Goal: Task Accomplishment & Management: Manage account settings

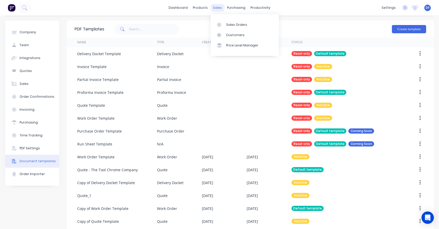
click at [218, 8] on div "sales" at bounding box center [217, 8] width 14 height 8
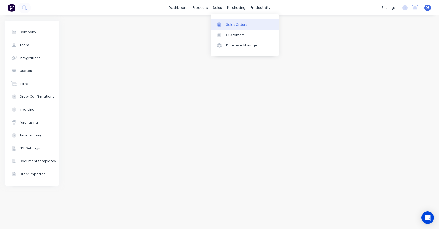
click at [230, 23] on div "Sales Orders" at bounding box center [236, 24] width 21 height 5
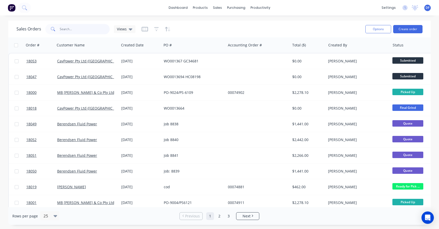
click at [76, 31] on input "text" at bounding box center [85, 29] width 50 height 10
type input "18005"
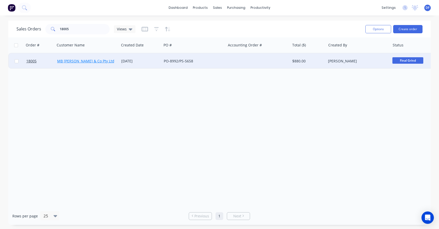
click at [96, 62] on link "MB [PERSON_NAME] & Co Pty Ltd" at bounding box center [85, 60] width 57 height 5
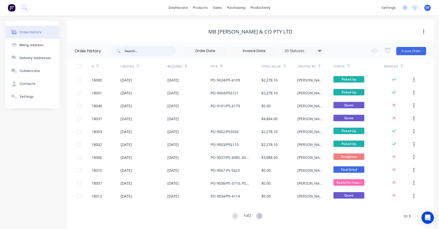
click at [153, 50] on input "text" at bounding box center [150, 51] width 51 height 10
type input "18005"
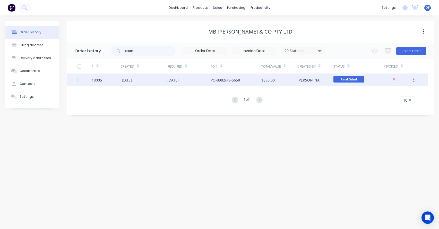
click at [132, 81] on div "[DATE]" at bounding box center [126, 79] width 11 height 5
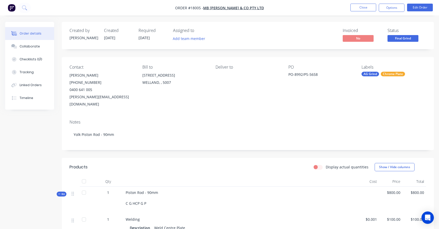
click at [404, 39] on span "Final Grind" at bounding box center [403, 38] width 31 height 6
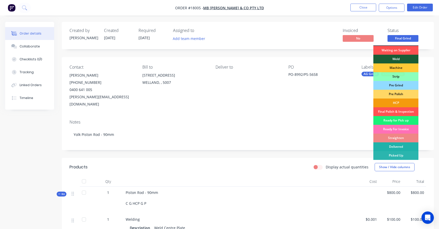
scroll to position [8, 0]
click at [401, 119] on div "Ready for Pick up" at bounding box center [396, 120] width 45 height 9
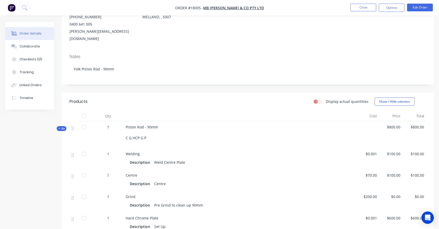
scroll to position [107, 0]
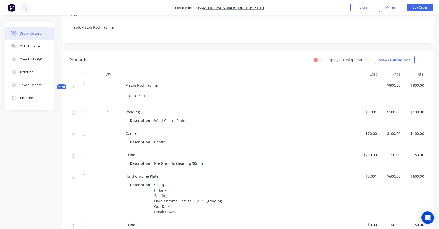
click at [394, 131] on span "$100.00" at bounding box center [391, 133] width 20 height 5
click at [422, 9] on button "Edit Order" at bounding box center [420, 8] width 26 height 8
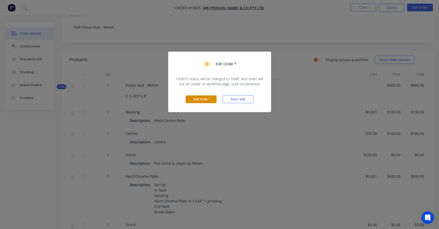
click at [194, 102] on button "Edit Order" at bounding box center [201, 99] width 31 height 8
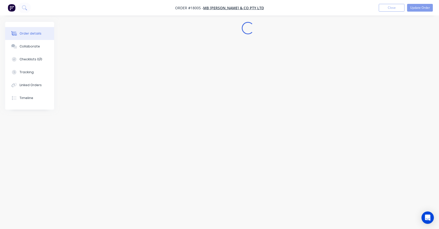
scroll to position [0, 0]
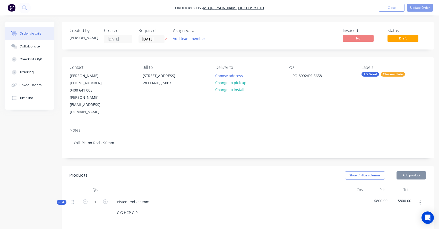
type input "$0.001"
type input "$100.00"
type input "$70.00"
type input "$100.00"
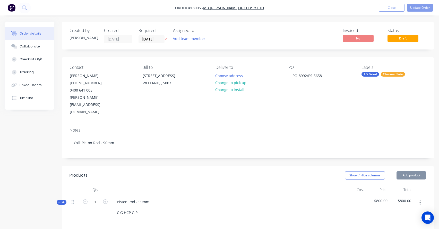
type input "$100.00"
type input "$200.00"
type input "$0.001"
type input "$600.00"
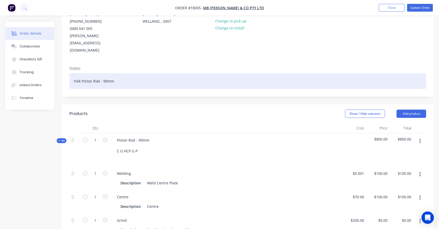
scroll to position [93, 0]
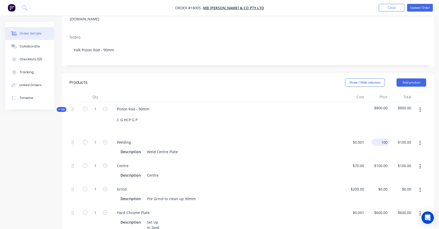
click at [382, 138] on input "100" at bounding box center [382, 141] width 16 height 7
type input "$140.00"
click at [318, 148] on div "Description Weld Centre Plate" at bounding box center [226, 151] width 214 height 7
click at [379, 162] on div "100 $100.00" at bounding box center [381, 165] width 18 height 7
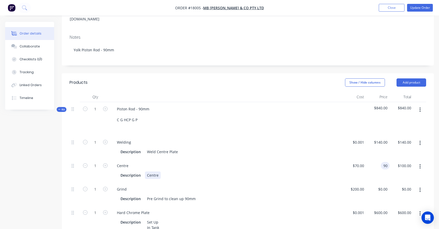
type input "$90.00"
click at [309, 159] on div "Centre Description Centre" at bounding box center [227, 170] width 232 height 23
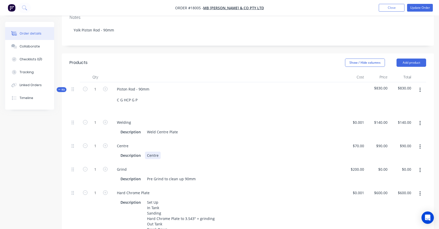
scroll to position [113, 0]
click at [356, 165] on div "200 $200.00" at bounding box center [357, 168] width 18 height 7
type input "$240.00"
click at [297, 165] on div "Grind" at bounding box center [227, 168] width 228 height 7
click at [381, 188] on div "600 600" at bounding box center [384, 191] width 11 height 7
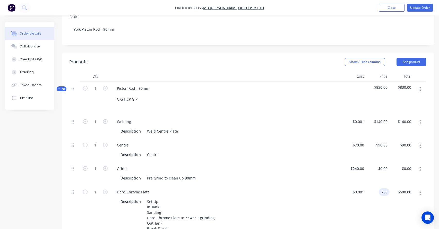
type input "$750.00"
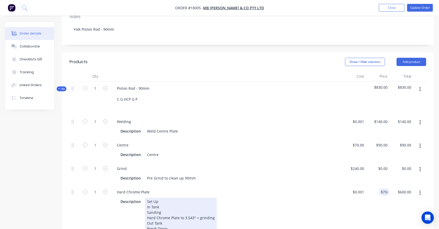
type input "$750.00"
click at [318, 198] on div "Description Set Up In Tank Sanding Hard Chrome Plate to 3.543" + grinding Out T…" at bounding box center [226, 215] width 214 height 35
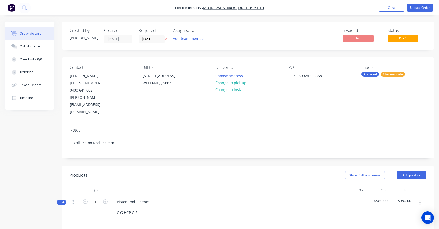
scroll to position [0, 0]
click at [419, 8] on button "Update Order" at bounding box center [420, 8] width 26 height 8
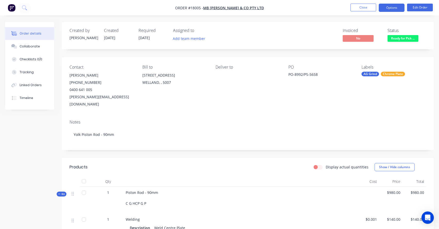
click at [390, 7] on button "Options" at bounding box center [392, 8] width 26 height 8
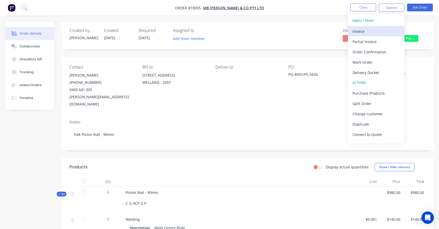
click at [367, 32] on div "Invoice" at bounding box center [376, 31] width 47 height 7
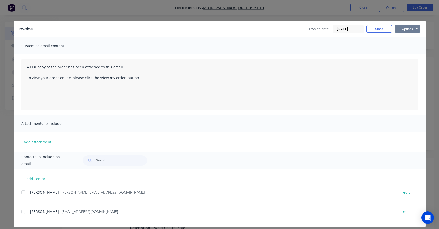
click at [410, 30] on button "Options" at bounding box center [408, 29] width 26 height 8
click at [409, 49] on button "Print" at bounding box center [411, 46] width 33 height 9
